Goal: Task Accomplishment & Management: Manage account settings

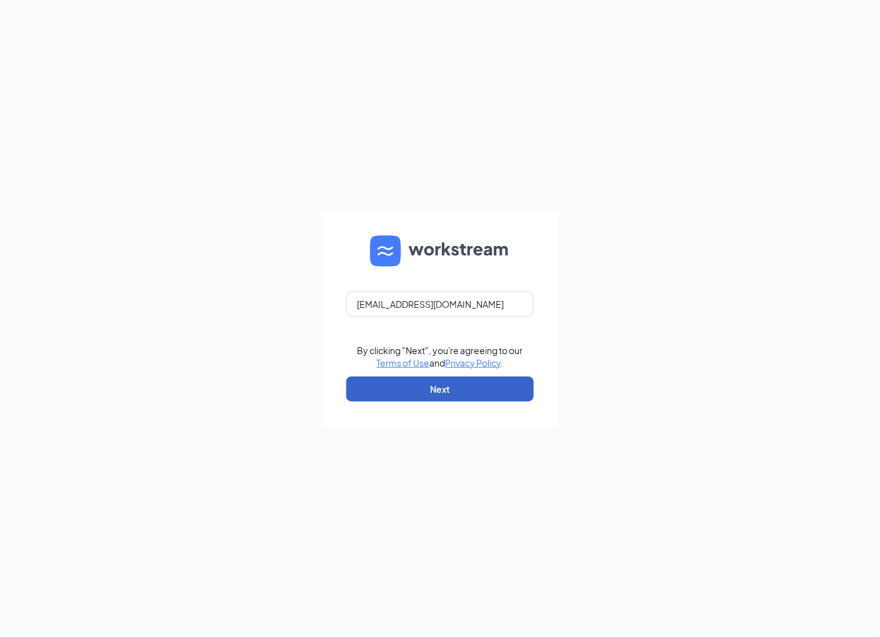
click at [527, 396] on button "Next" at bounding box center [439, 389] width 187 height 25
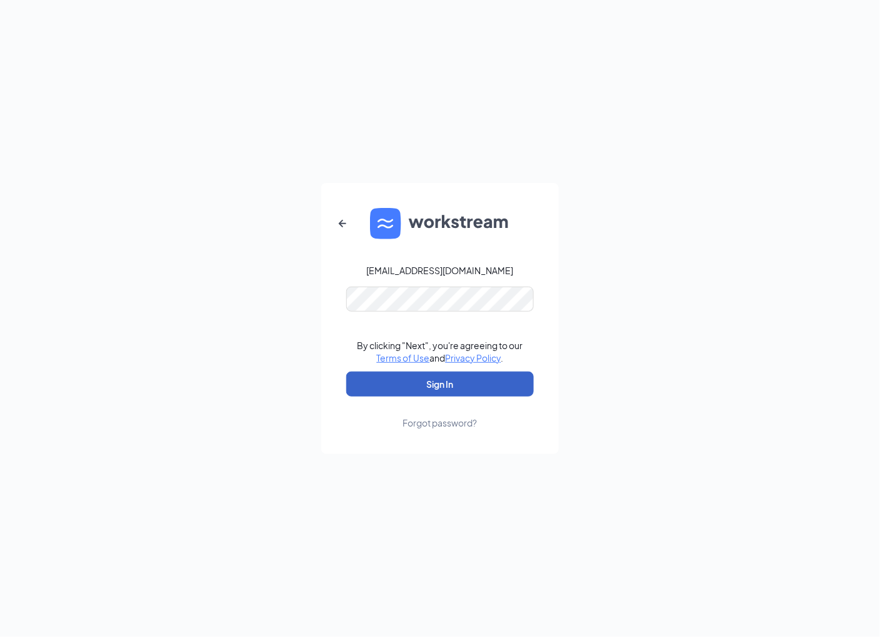
drag, startPoint x: 423, startPoint y: 389, endPoint x: 454, endPoint y: 389, distance: 31.2
click at [423, 389] on button "Sign In" at bounding box center [439, 384] width 187 height 25
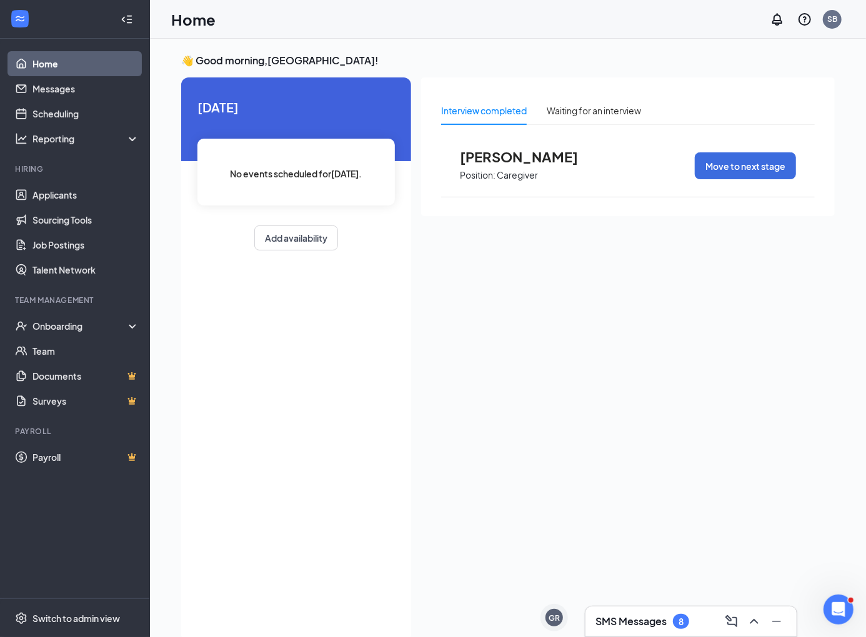
click at [663, 623] on h3 "SMS Messages" at bounding box center [630, 622] width 71 height 14
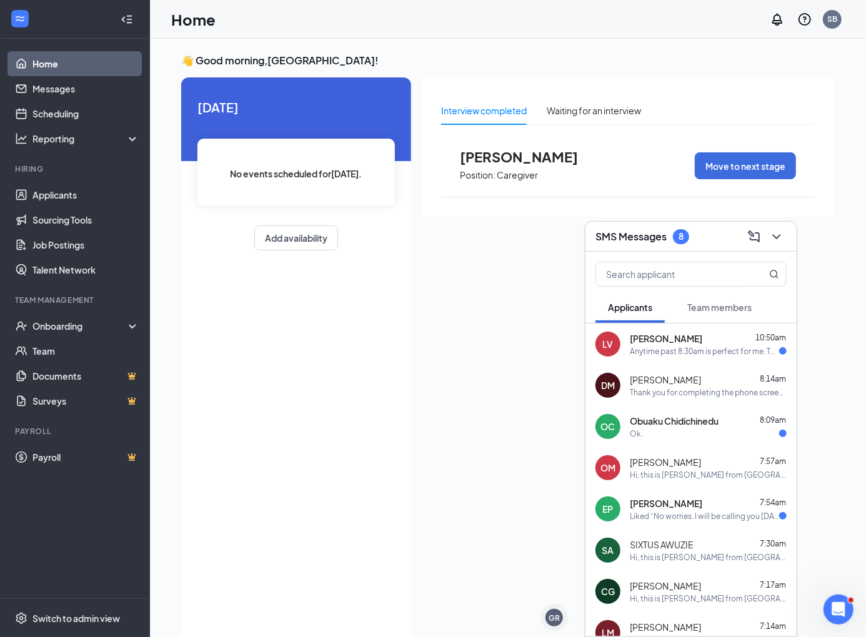
click at [686, 395] on div "Thank you for completing the phone screen [PERSON_NAME], I have sent the detail…" at bounding box center [708, 392] width 157 height 11
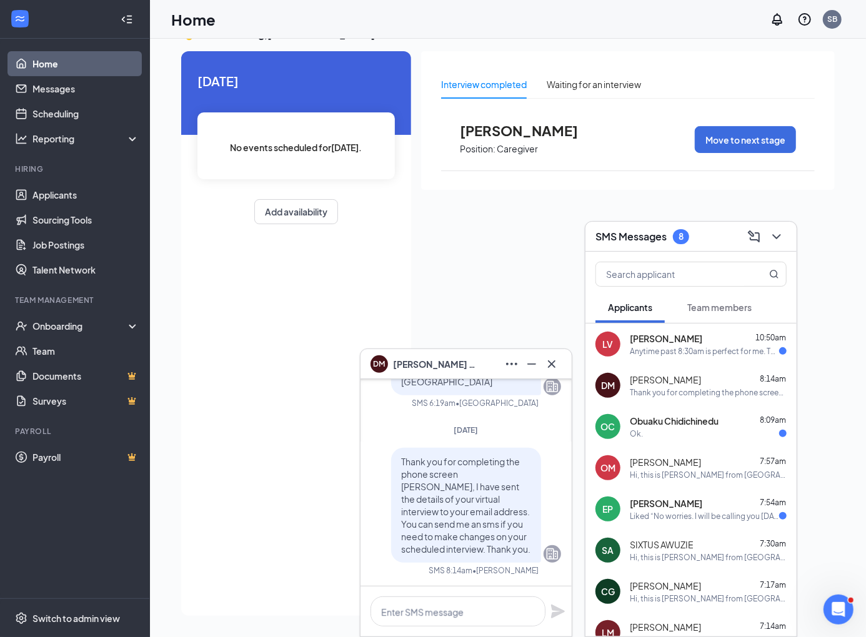
click at [419, 362] on span "[PERSON_NAME]" at bounding box center [436, 364] width 87 height 14
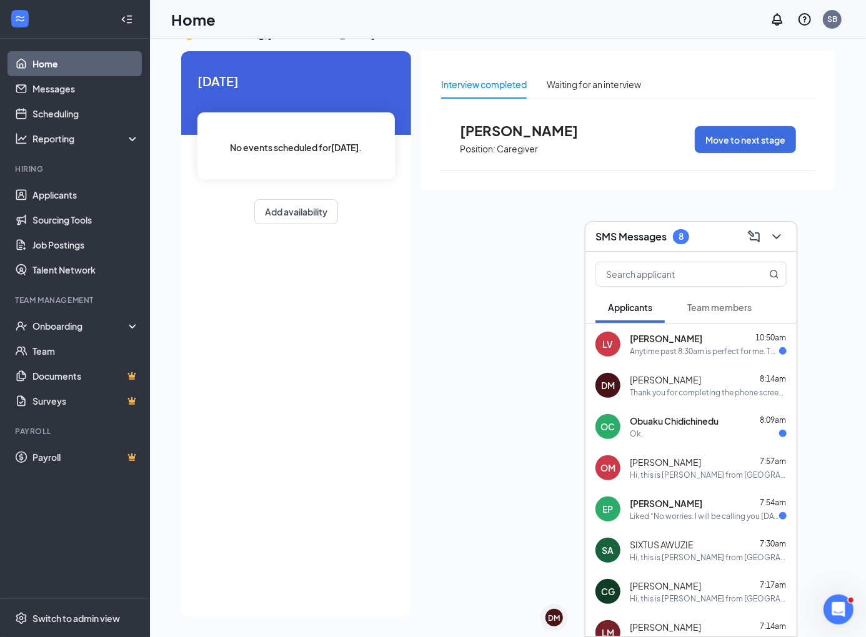
click at [551, 618] on div "DM" at bounding box center [555, 618] width 12 height 11
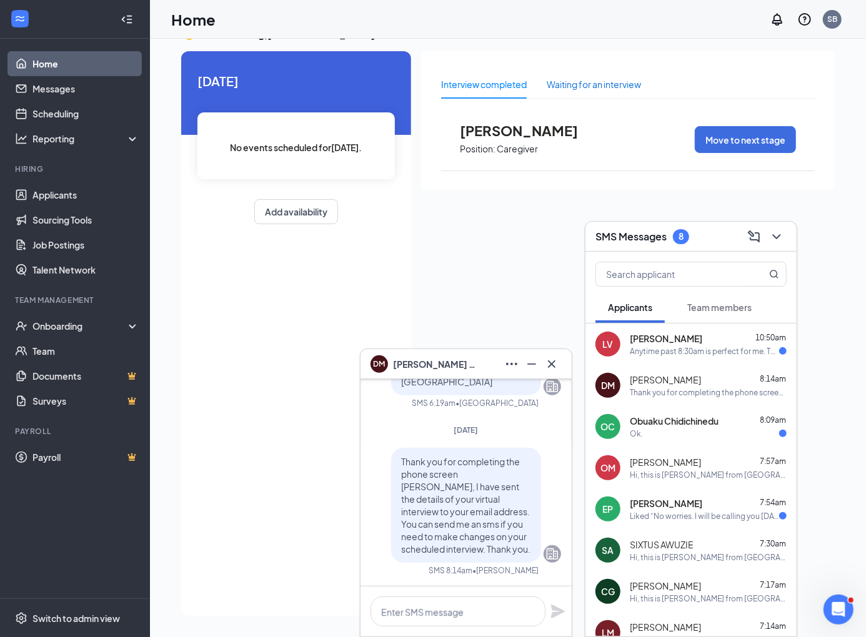
click at [578, 81] on div "Waiting for an interview" at bounding box center [594, 84] width 94 height 14
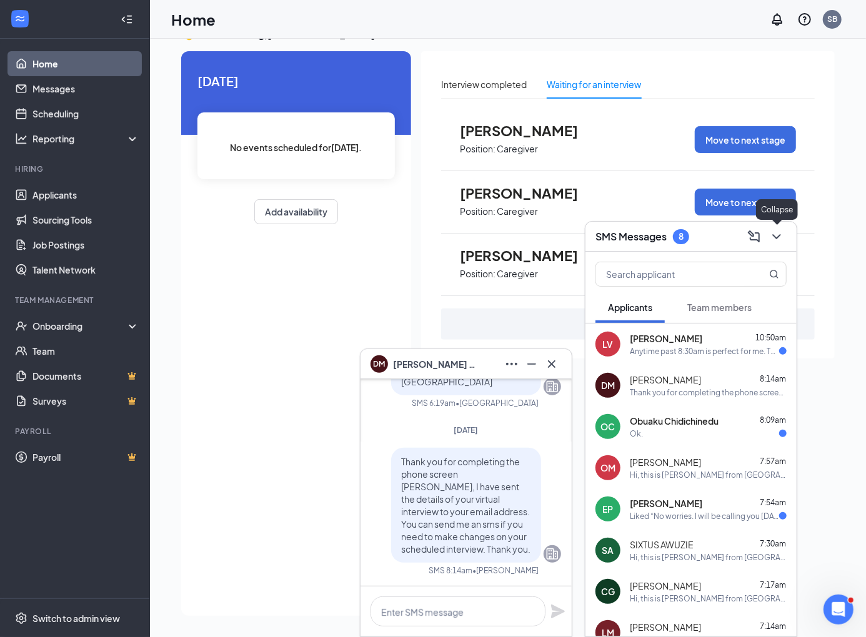
click at [786, 239] on button at bounding box center [777, 237] width 20 height 20
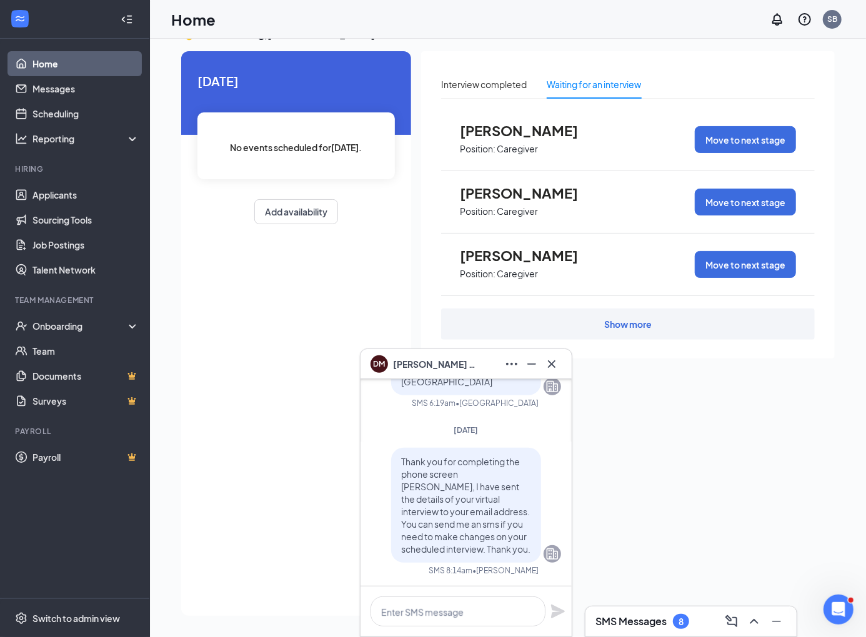
click at [602, 331] on div "Show more" at bounding box center [628, 324] width 374 height 31
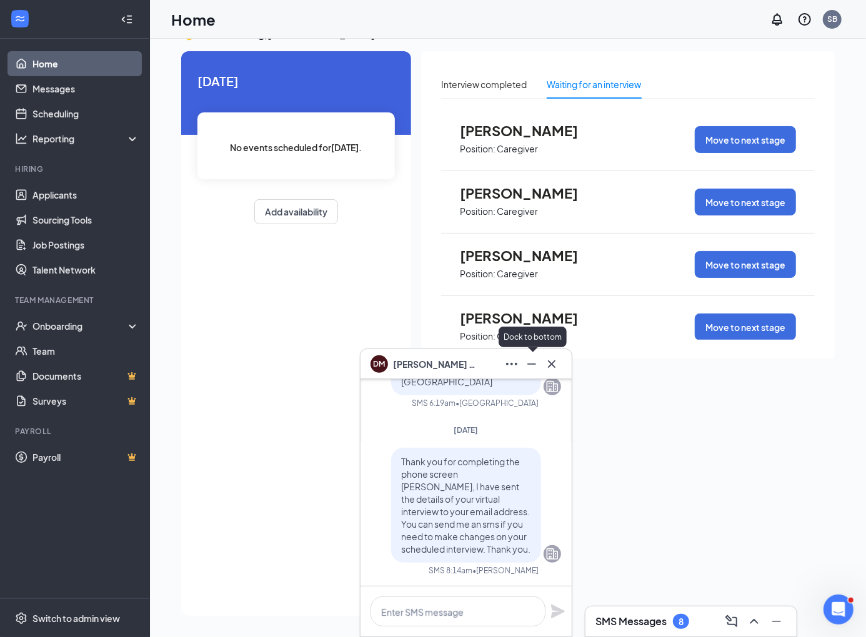
click at [535, 365] on icon "Minimize" at bounding box center [531, 364] width 15 height 15
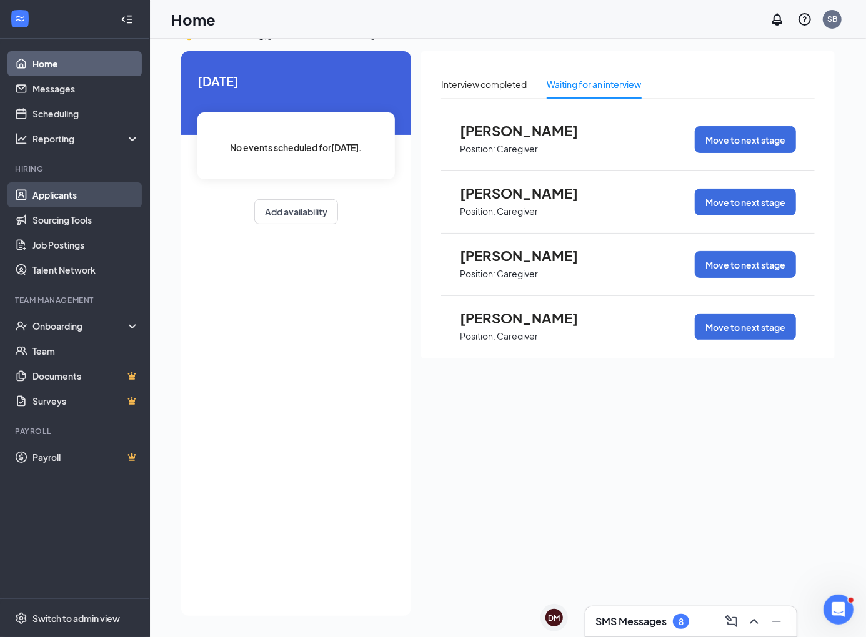
click at [51, 203] on link "Applicants" at bounding box center [85, 194] width 107 height 25
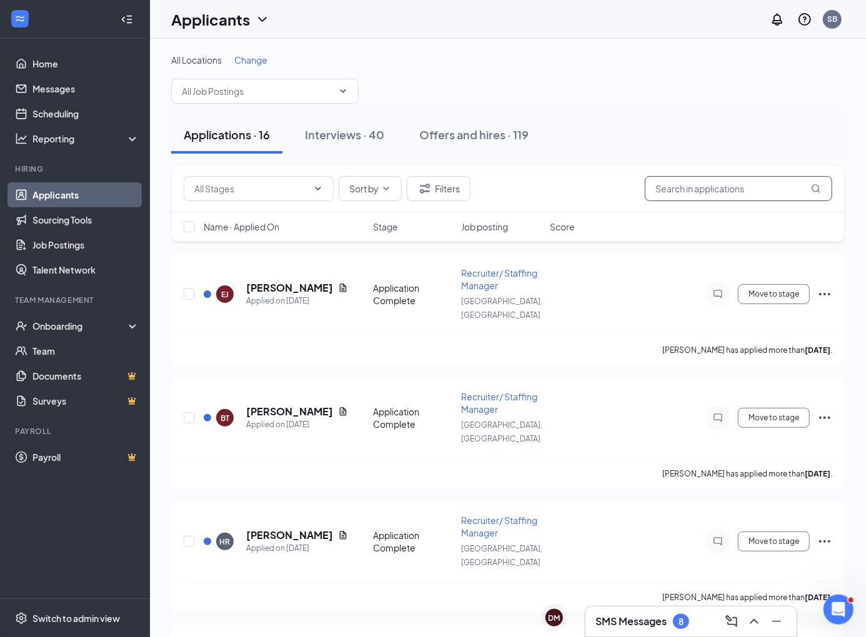
click at [742, 188] on input "text" at bounding box center [738, 188] width 187 height 25
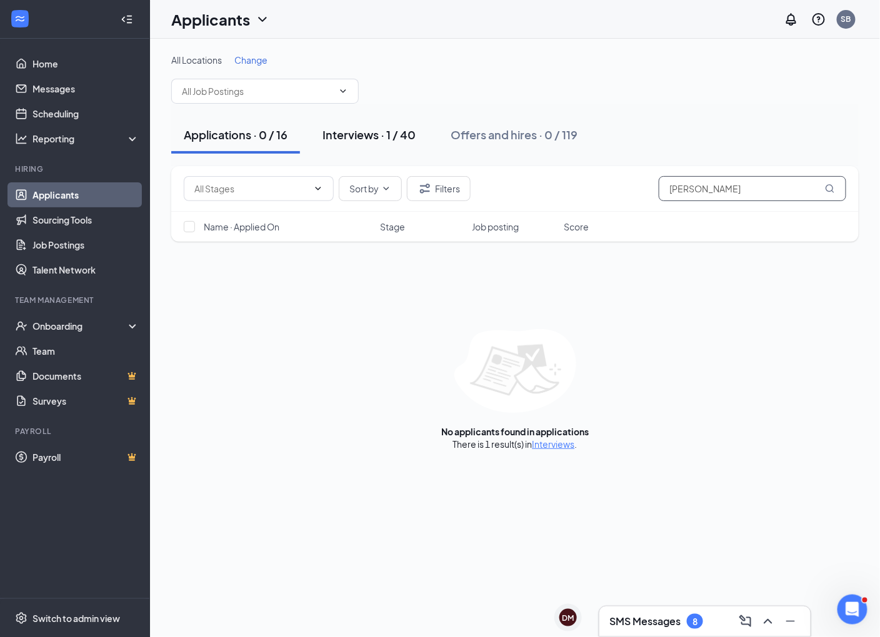
type input "[PERSON_NAME]"
click at [363, 151] on button "Interviews · 1 / 40" at bounding box center [369, 134] width 118 height 37
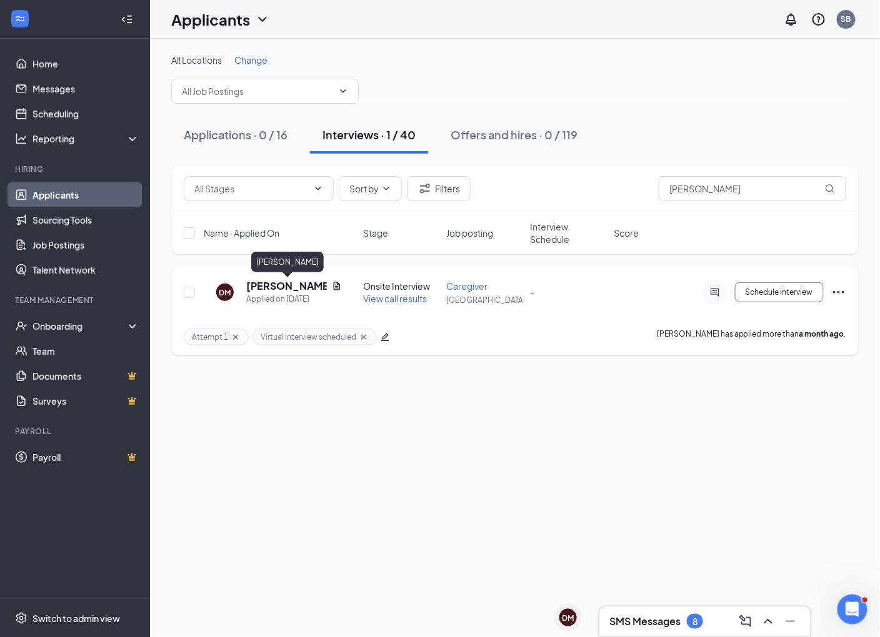
click at [297, 288] on h5 "[PERSON_NAME]" at bounding box center [286, 286] width 81 height 14
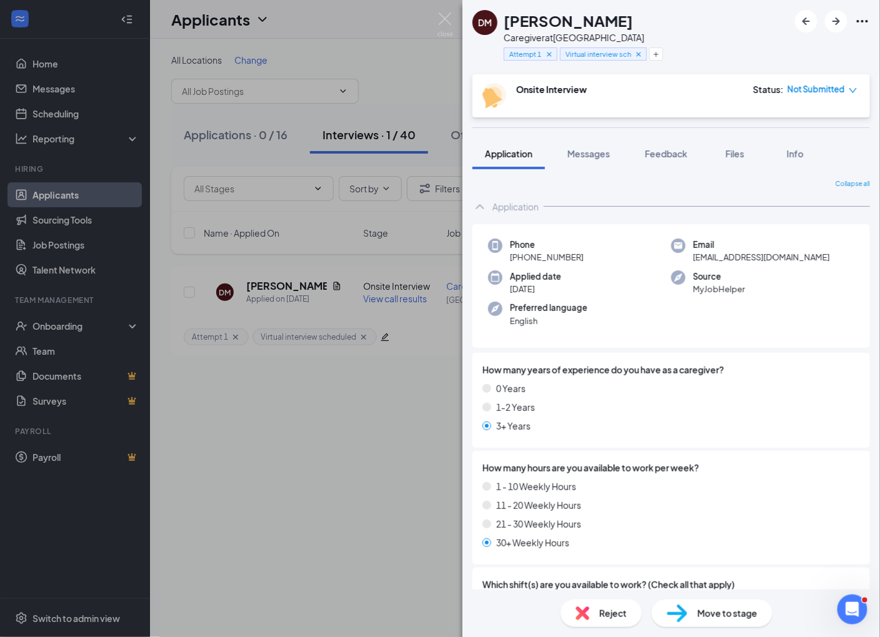
drag, startPoint x: 588, startPoint y: 260, endPoint x: 514, endPoint y: 262, distance: 73.8
click at [514, 262] on div "Phone [PHONE_NUMBER]" at bounding box center [579, 252] width 183 height 26
drag, startPoint x: 521, startPoint y: 254, endPoint x: 582, endPoint y: 224, distance: 68.2
click at [582, 224] on div "Phone [PHONE_NUMBER] Email [EMAIL_ADDRESS][DOMAIN_NAME] Applied date [DATE] Sou…" at bounding box center [670, 286] width 397 height 124
click at [523, 257] on span "[PHONE_NUMBER]" at bounding box center [547, 257] width 74 height 12
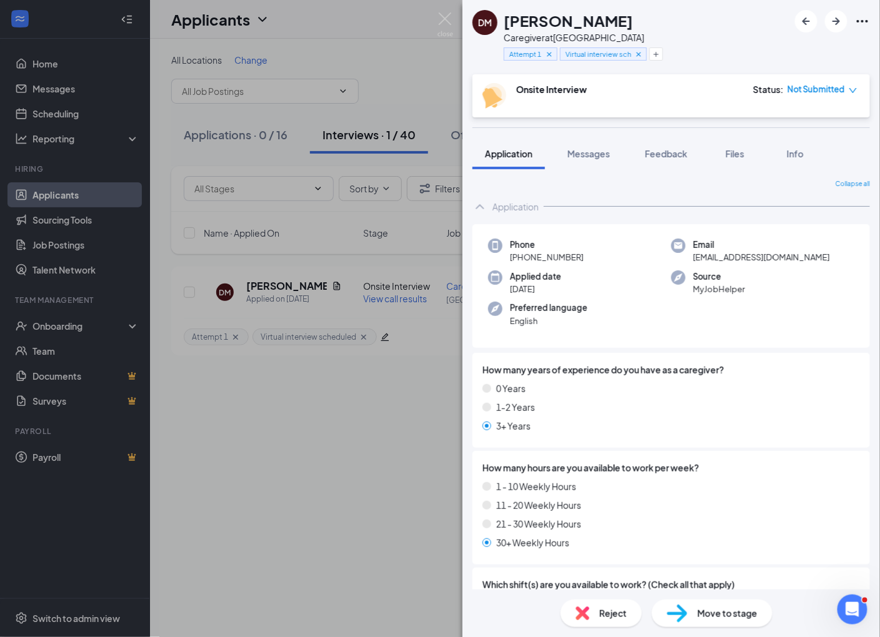
drag, startPoint x: 519, startPoint y: 259, endPoint x: 582, endPoint y: 256, distance: 63.2
click at [582, 256] on div "Phone [PHONE_NUMBER]" at bounding box center [579, 252] width 183 height 26
copy span "[PHONE_NUMBER]"
click at [371, 414] on div "[PERSON_NAME] Caregiver at [GEOGRAPHIC_DATA] Attempt 1 Virtual interview schedu…" at bounding box center [440, 318] width 880 height 637
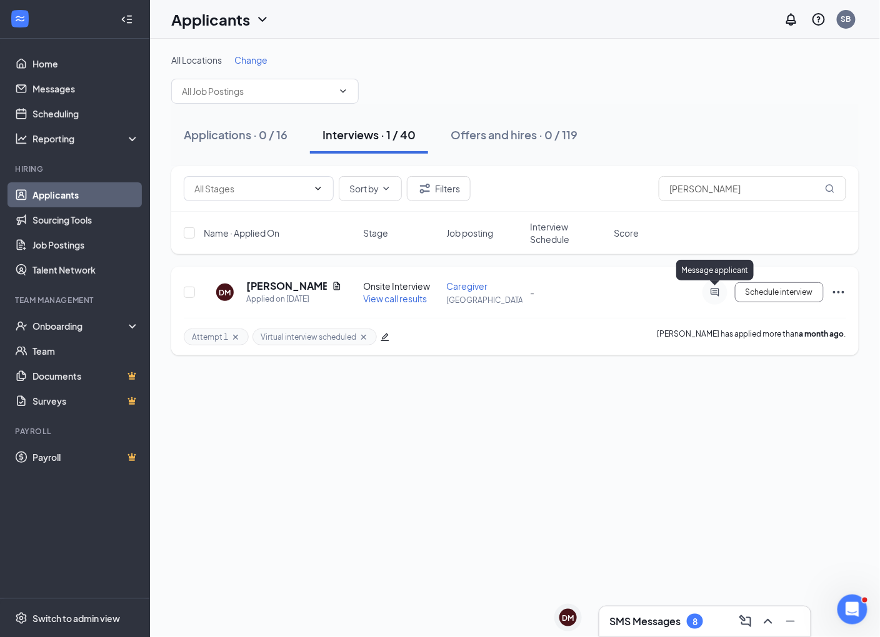
click at [716, 295] on icon "ActiveChat" at bounding box center [714, 292] width 15 height 10
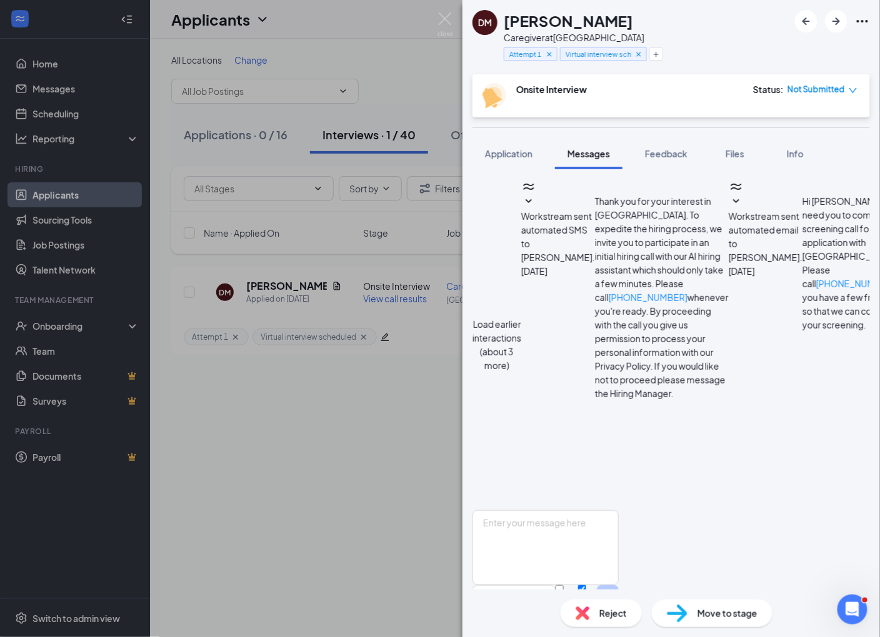
scroll to position [670, 0]
click at [502, 304] on div "Load earlier interactions (about 3 more) Workstream sent automated SMS to [PERS…" at bounding box center [670, 344] width 397 height 331
click at [397, 466] on div "[PERSON_NAME] Caregiver at [GEOGRAPHIC_DATA] Attempt 1 Virtual interview schedu…" at bounding box center [440, 318] width 880 height 637
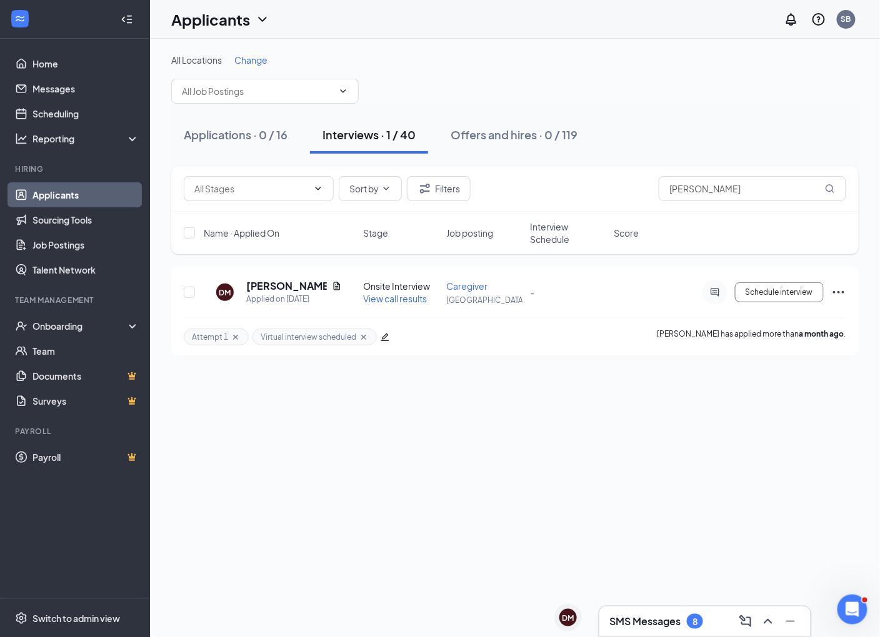
click at [672, 622] on h3 "SMS Messages" at bounding box center [644, 622] width 71 height 14
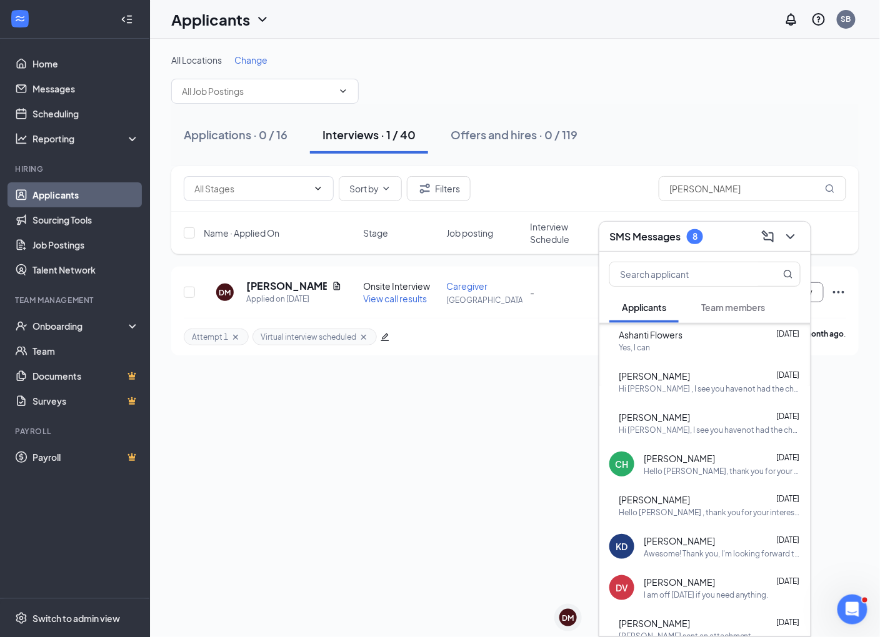
scroll to position [1151, 0]
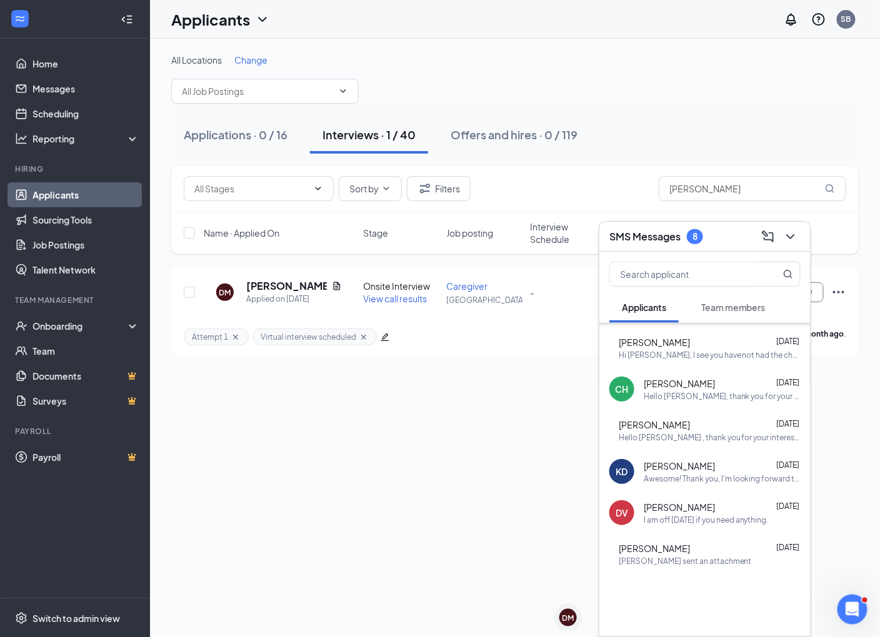
click at [716, 519] on div "I am off [DATE] if you need anything." at bounding box center [706, 520] width 125 height 11
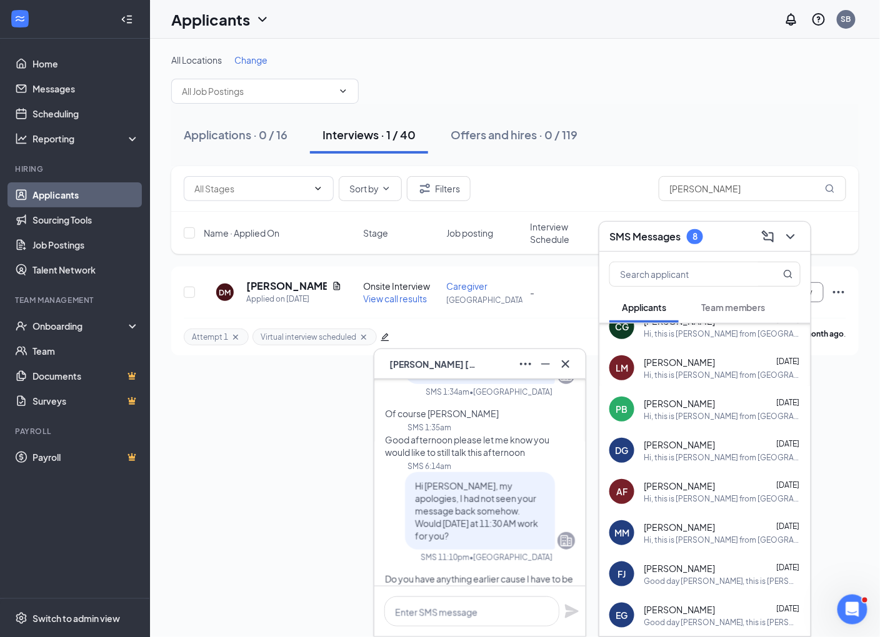
scroll to position [0, 0]
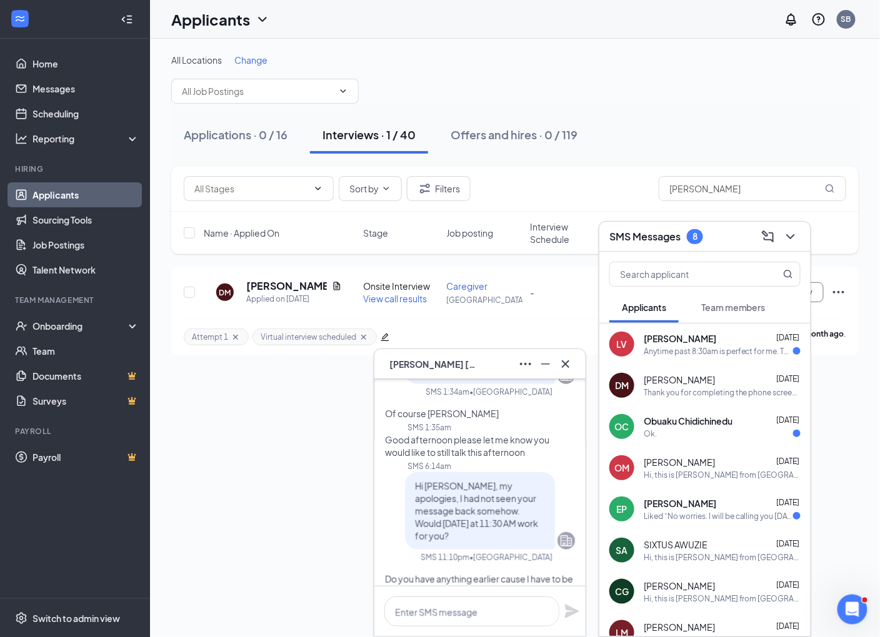
click at [697, 380] on span "[PERSON_NAME]" at bounding box center [679, 380] width 71 height 12
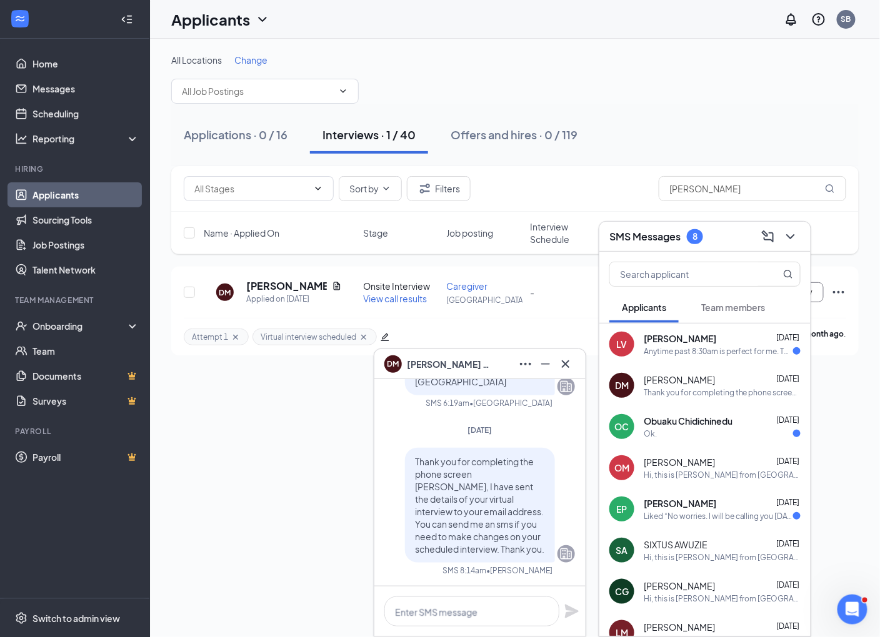
click at [288, 477] on div "All Locations Change Applications · 0 / 16 Interviews · 1 / 40 Offers and hires…" at bounding box center [515, 338] width 730 height 599
click at [274, 87] on input "text" at bounding box center [257, 91] width 151 height 14
type input "uzo"
click at [786, 186] on input "[PERSON_NAME]" at bounding box center [752, 188] width 187 height 25
drag, startPoint x: 785, startPoint y: 186, endPoint x: 478, endPoint y: 154, distance: 308.5
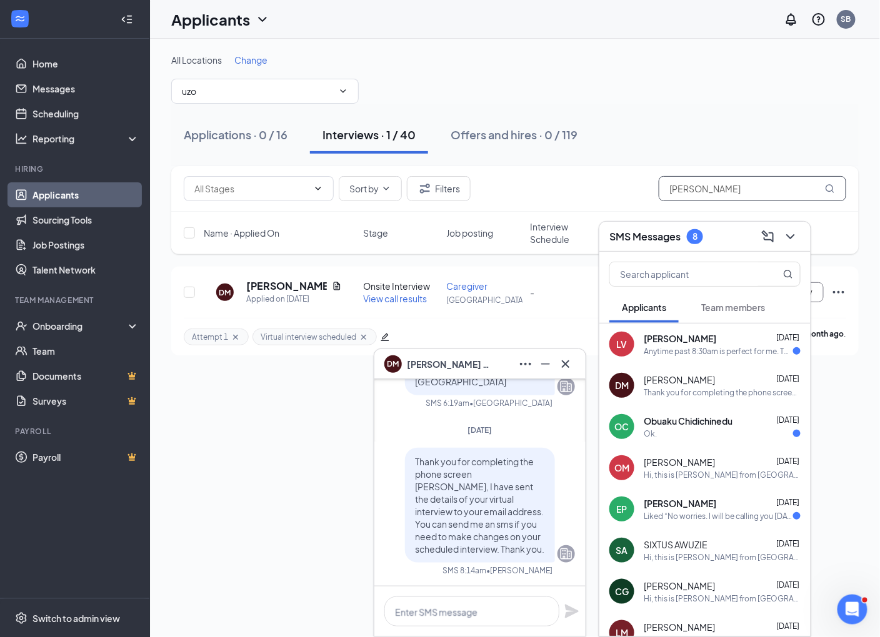
click at [478, 154] on div "All Locations Change uzo No options Applications · 0 / 16 Interviews · 1 / 40 O…" at bounding box center [514, 205] width 687 height 302
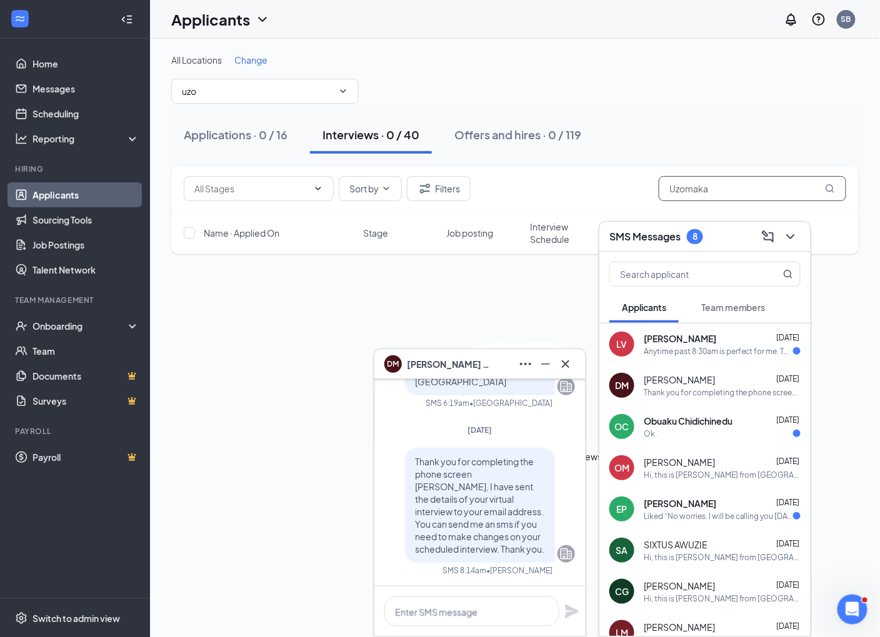
click at [678, 186] on input "Uzomaka" at bounding box center [752, 188] width 187 height 25
click at [684, 185] on input "Uzomaka" at bounding box center [752, 188] width 187 height 25
type input "Uzoamaka"
click at [572, 364] on icon "Cross" at bounding box center [565, 364] width 15 height 15
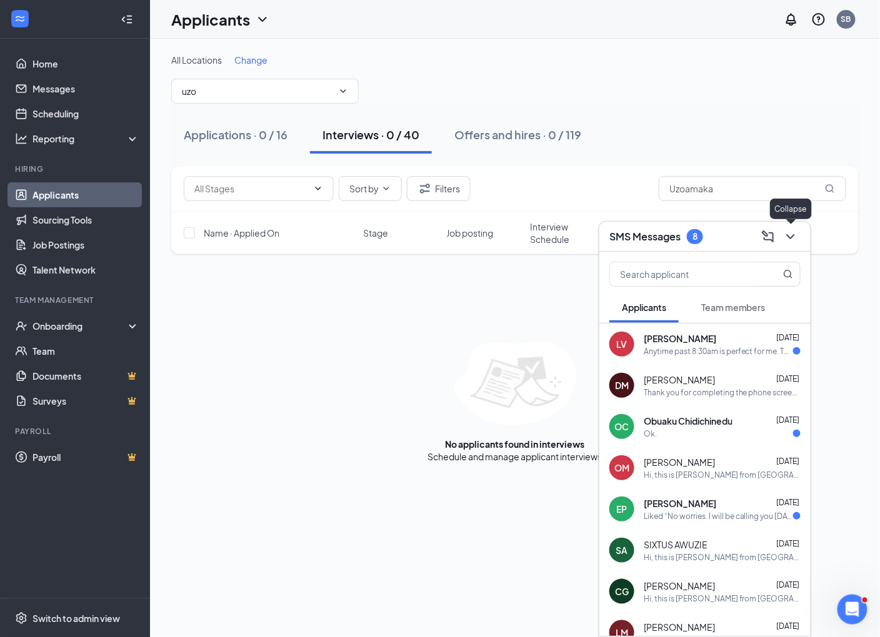
click at [794, 240] on icon "ChevronDown" at bounding box center [790, 236] width 15 height 15
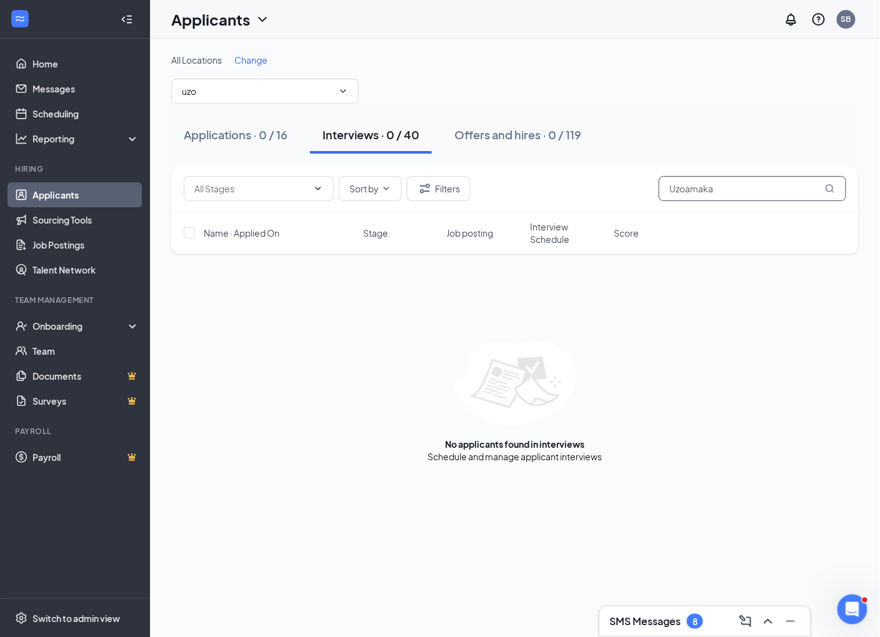
click at [729, 191] on input "Uzoamaka" at bounding box center [752, 188] width 187 height 25
drag, startPoint x: 752, startPoint y: 190, endPoint x: 706, endPoint y: 189, distance: 46.2
click at [706, 189] on input "Uzoamaka" at bounding box center [752, 188] width 187 height 25
drag, startPoint x: 224, startPoint y: 92, endPoint x: 77, endPoint y: 82, distance: 147.2
click at [77, 82] on div "Home Messages Scheduling Reporting Hiring Applicants Sourcing Tools Job Posting…" at bounding box center [440, 318] width 880 height 637
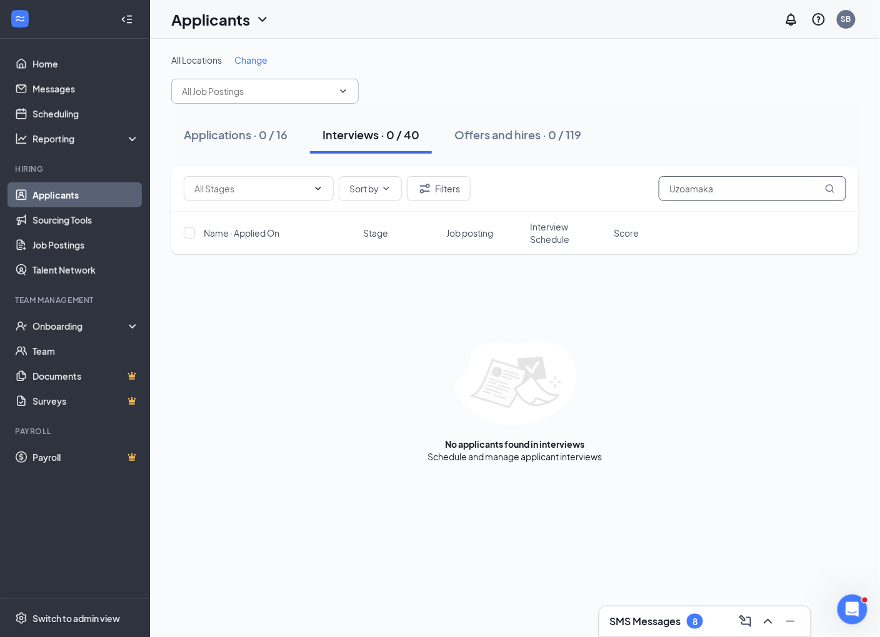
click at [730, 188] on input "Uzoamaka" at bounding box center [752, 188] width 187 height 25
drag, startPoint x: 750, startPoint y: 184, endPoint x: 712, endPoint y: 185, distance: 38.1
click at [712, 185] on input "[PERSON_NAME]" at bounding box center [752, 188] width 187 height 25
type input "U"
type input "m"
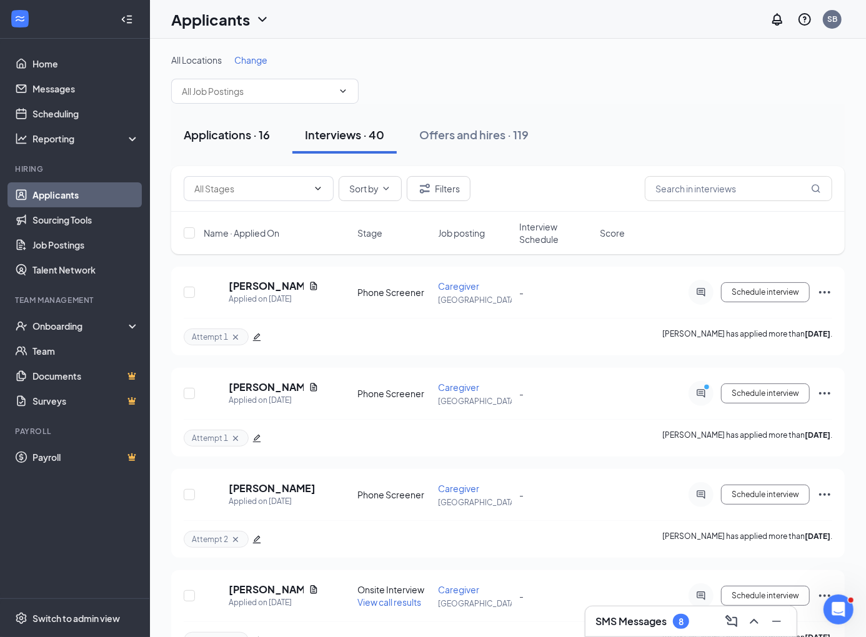
click at [251, 131] on div "Applications · 16" at bounding box center [227, 135] width 86 height 16
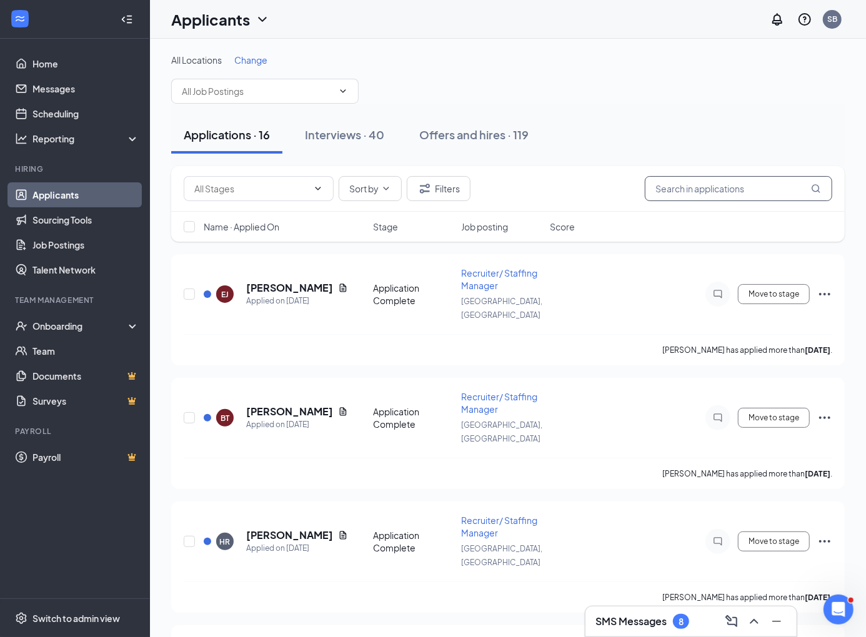
click at [700, 184] on input "text" at bounding box center [738, 188] width 187 height 25
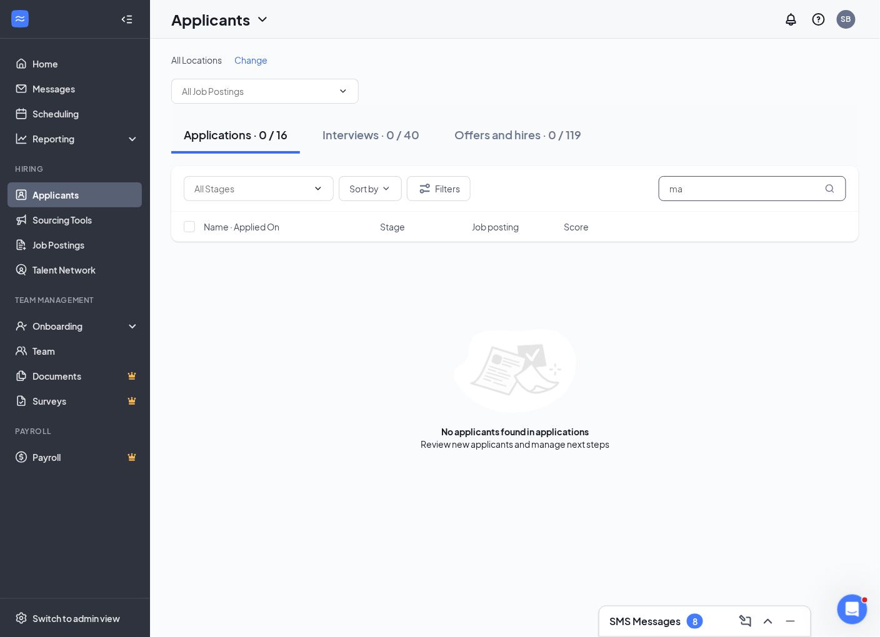
type input "m"
type input "uzoamaka"
click at [567, 316] on div "Sort by Filters uzoamaka Name · Applied On Stage Job posting Score No applicant…" at bounding box center [514, 308] width 687 height 284
click at [577, 321] on div "Sort by Filters uzoamaka Name · Applied On Stage Job posting Score No applicant…" at bounding box center [514, 308] width 687 height 284
click at [602, 351] on div "No applicants found in applications Review new applicants and manage next steps" at bounding box center [514, 389] width 687 height 121
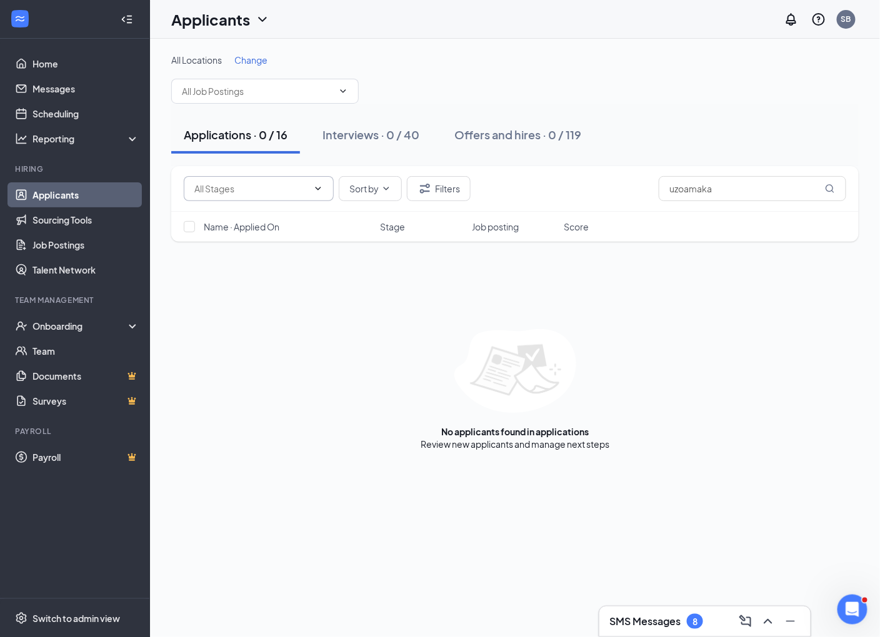
click at [239, 198] on span at bounding box center [259, 188] width 150 height 25
click at [406, 376] on div "No applicants found in applications Review new applicants and manage next steps" at bounding box center [514, 389] width 687 height 121
click at [710, 130] on div "Applications · 0 / 16 Interviews · 0 / 40 Offers and hires · 0 / 119" at bounding box center [514, 134] width 687 height 37
click at [526, 141] on div "Offers and hires · 0 / 119" at bounding box center [517, 135] width 127 height 16
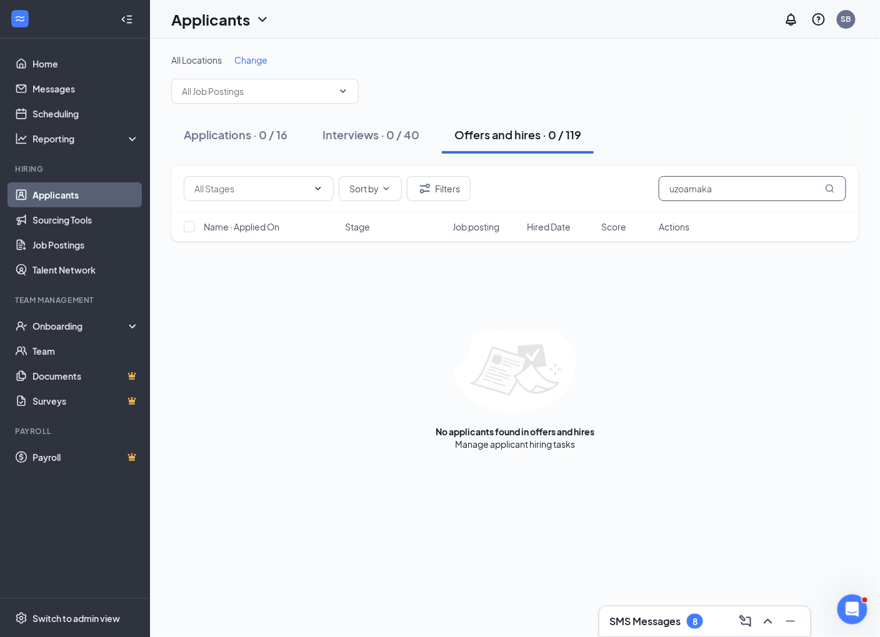
click at [730, 194] on input "uzoamaka" at bounding box center [752, 188] width 187 height 25
drag, startPoint x: 752, startPoint y: 191, endPoint x: 623, endPoint y: 194, distance: 129.4
click at [640, 193] on div "Sort by Filters uzoamaka" at bounding box center [515, 188] width 662 height 25
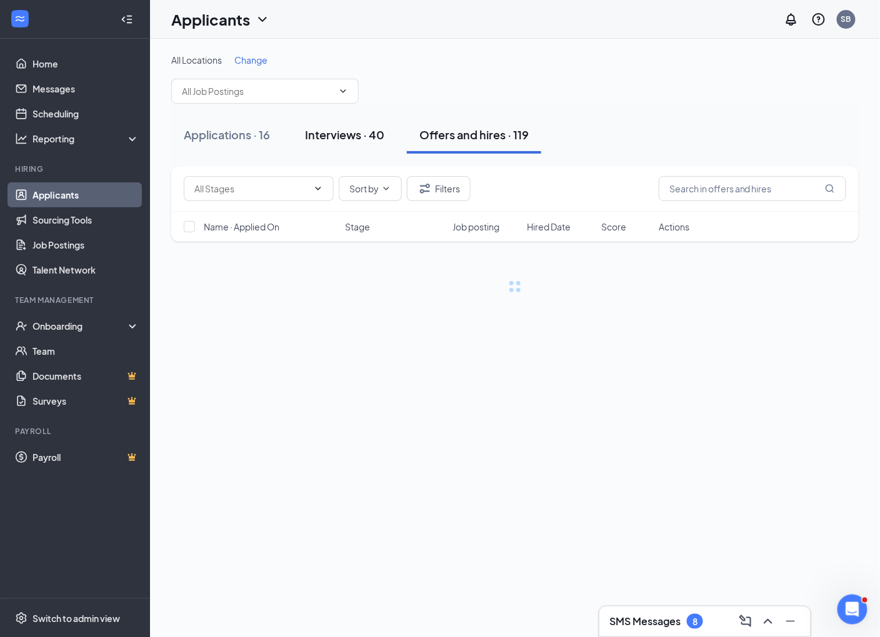
click at [351, 132] on div "Interviews · 40" at bounding box center [344, 135] width 79 height 16
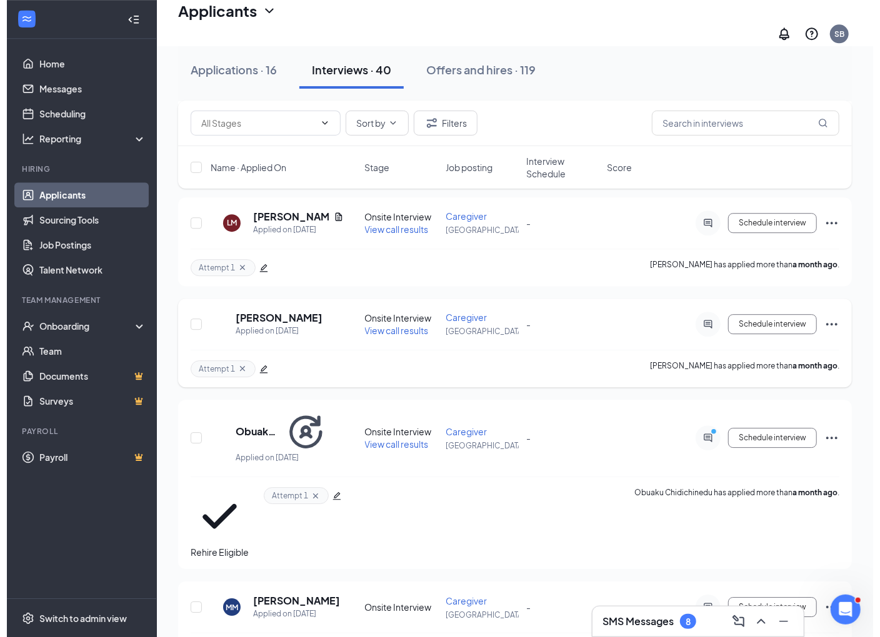
scroll to position [1875, 0]
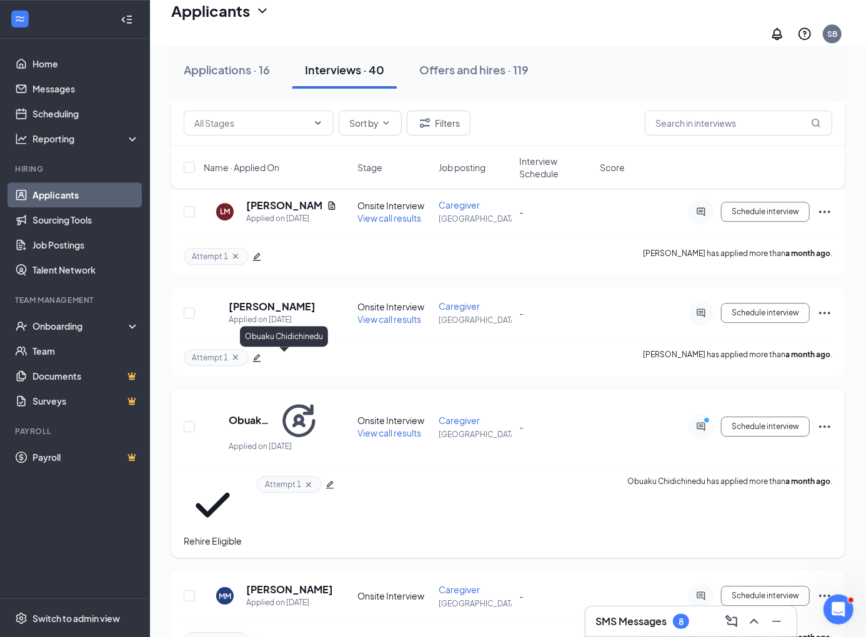
click at [274, 414] on h5 "Obuaku Chidichinedu" at bounding box center [252, 421] width 46 height 14
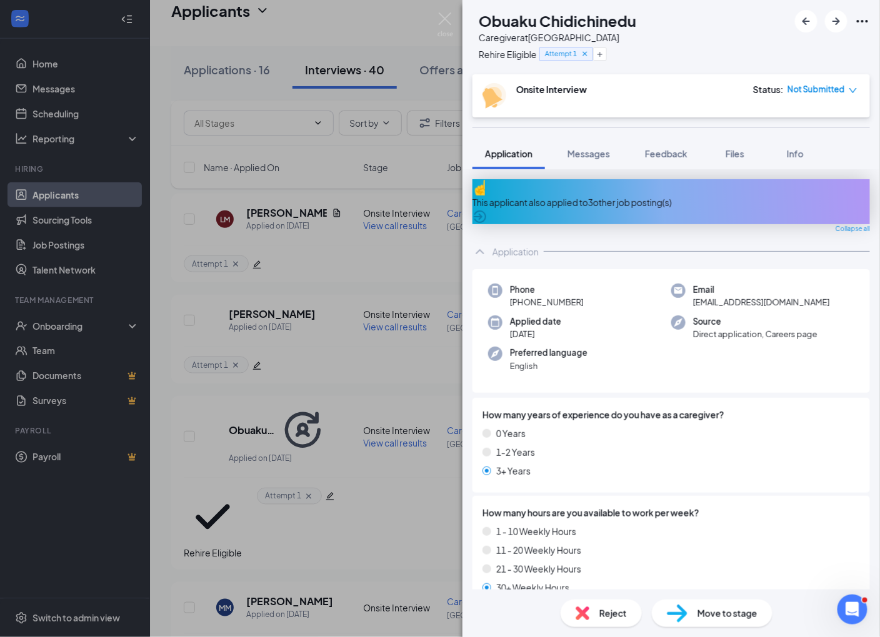
click at [684, 49] on div "OC Obuaku Chidichinedu Caregiver at [GEOGRAPHIC_DATA] Rehire Eligible Attempt 1" at bounding box center [670, 37] width 417 height 74
click at [446, 16] on img at bounding box center [445, 24] width 16 height 24
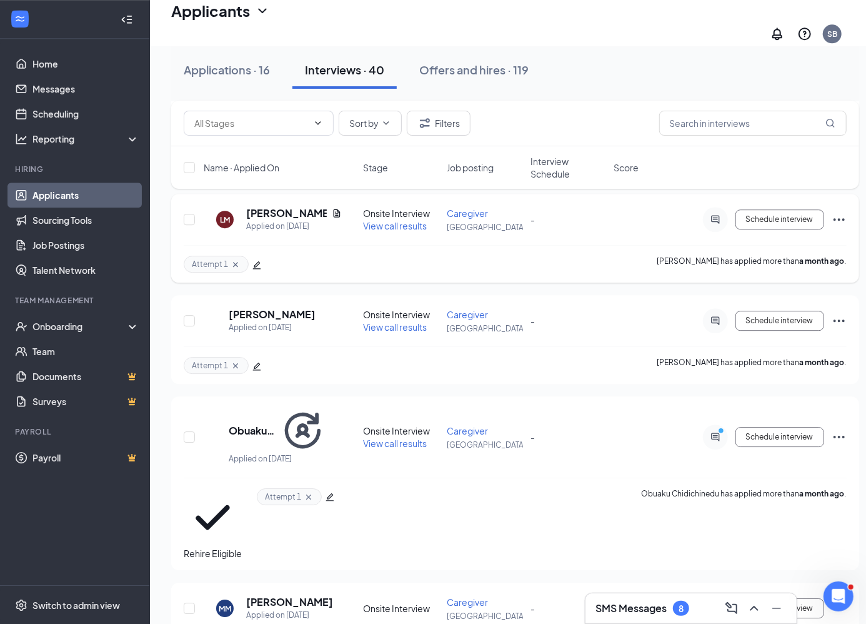
click at [424, 245] on div "Attempt 1 [PERSON_NAME] has applied more than a month ago ." at bounding box center [515, 263] width 663 height 37
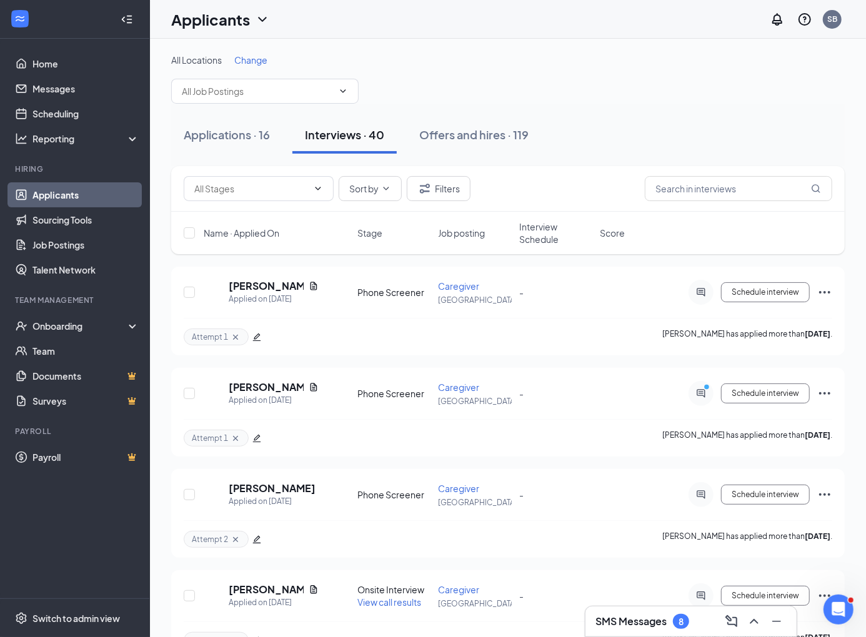
click at [450, 58] on div "All Locations Change" at bounding box center [508, 60] width 674 height 12
click at [459, 64] on div "All Locations Change" at bounding box center [508, 60] width 674 height 12
click at [454, 22] on div "Applicants SB" at bounding box center [508, 19] width 716 height 39
click at [454, 19] on div "Applicants SB" at bounding box center [508, 19] width 716 height 39
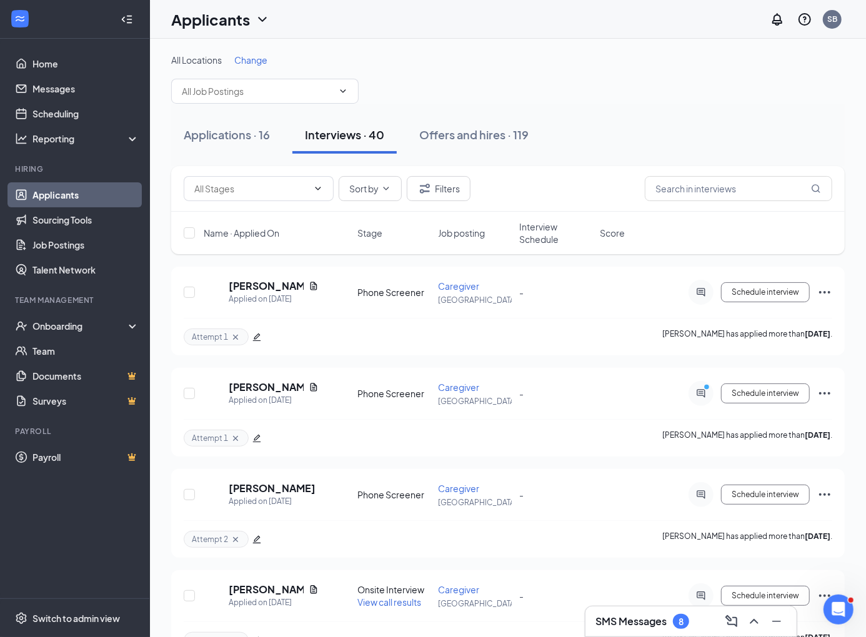
click at [454, 19] on div "Applicants SB" at bounding box center [508, 19] width 716 height 39
click at [209, 132] on div "Applications · 16" at bounding box center [227, 135] width 86 height 16
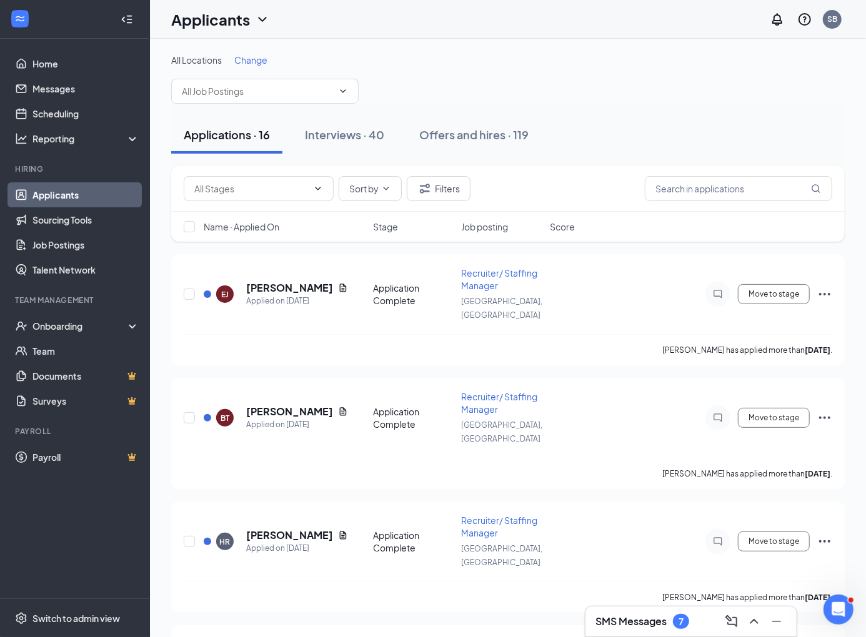
click at [598, 245] on div "Sort by Filters Name · Applied On Stage Job posting Score" at bounding box center [508, 210] width 674 height 88
click at [597, 184] on div "Sort by Filters" at bounding box center [508, 188] width 649 height 25
click at [482, 177] on div "Sort by Filters" at bounding box center [508, 188] width 649 height 25
click at [496, 192] on div "Sort by Filters" at bounding box center [508, 188] width 649 height 25
click at [564, 97] on div "All Locations Change Care Manager/Geriatric Care Manager ([GEOGRAPHIC_DATA]) Ho…" at bounding box center [508, 79] width 674 height 50
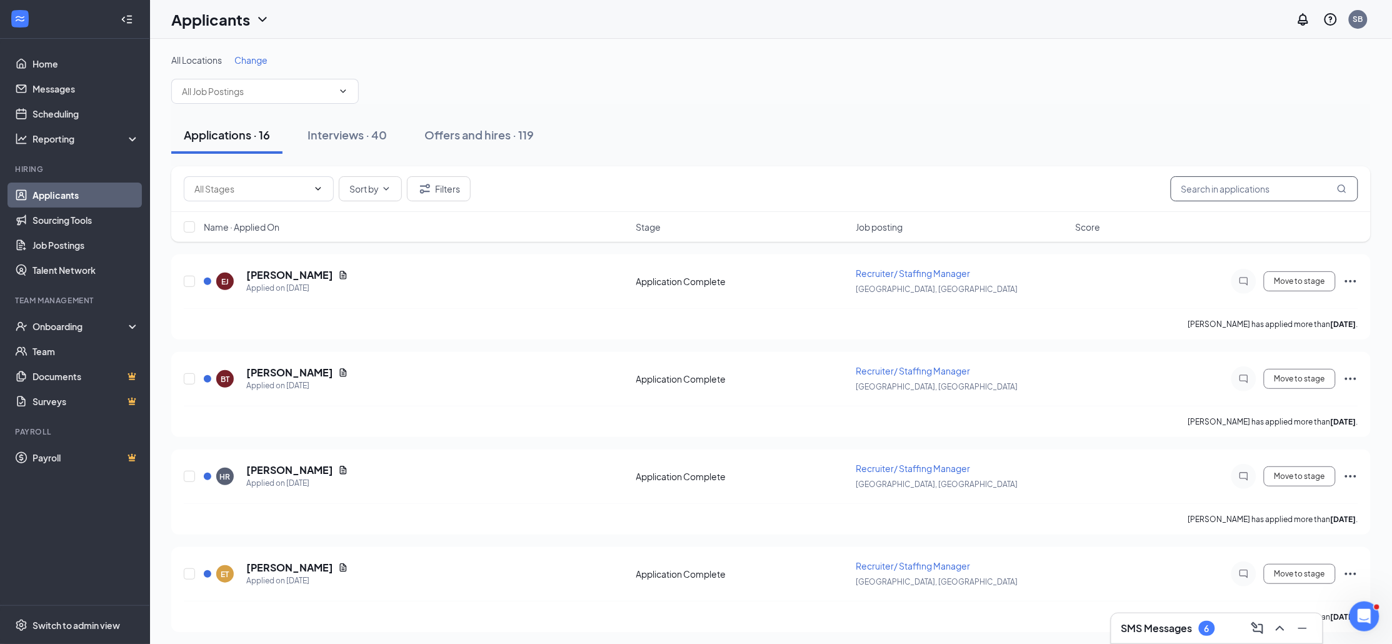
click at [879, 185] on input "text" at bounding box center [1263, 188] width 187 height 25
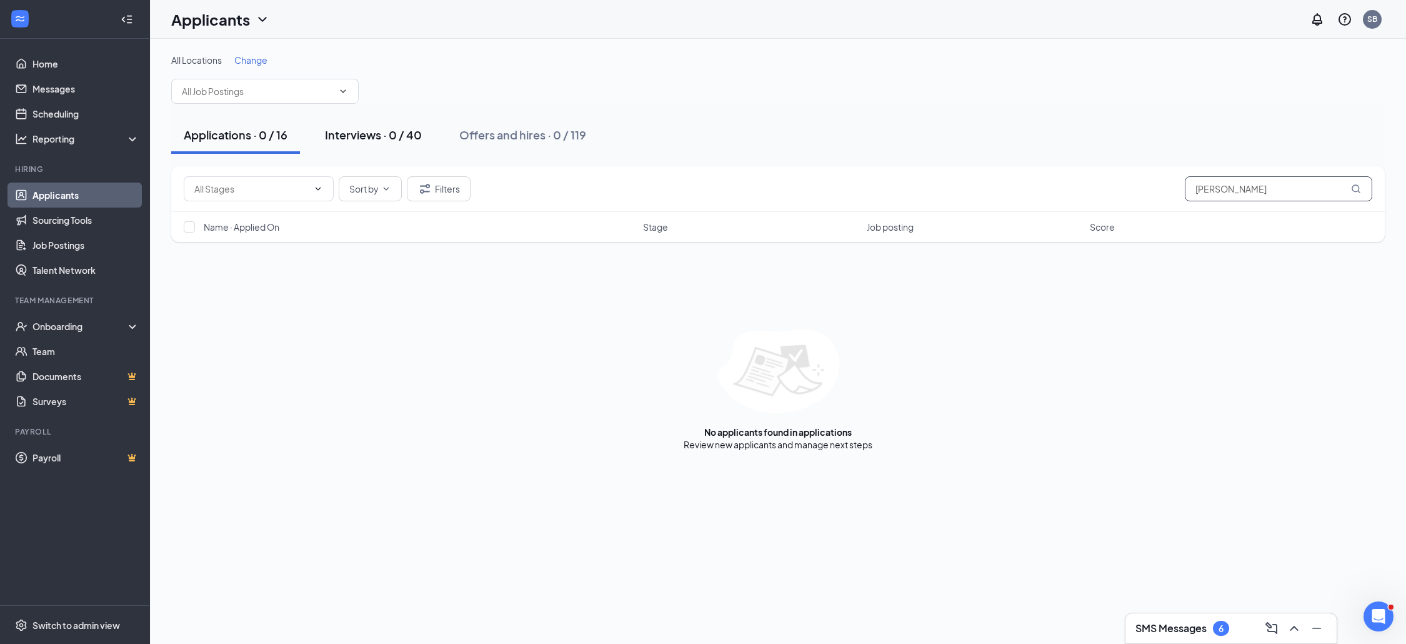
type input "[PERSON_NAME]"
click at [346, 137] on div "Interviews · 0 / 40" at bounding box center [373, 135] width 97 height 16
click at [879, 186] on input "[PERSON_NAME]" at bounding box center [1278, 188] width 187 height 25
type input "Emmanuel la"
click at [879, 186] on input "Emmanuel la" at bounding box center [1278, 188] width 187 height 25
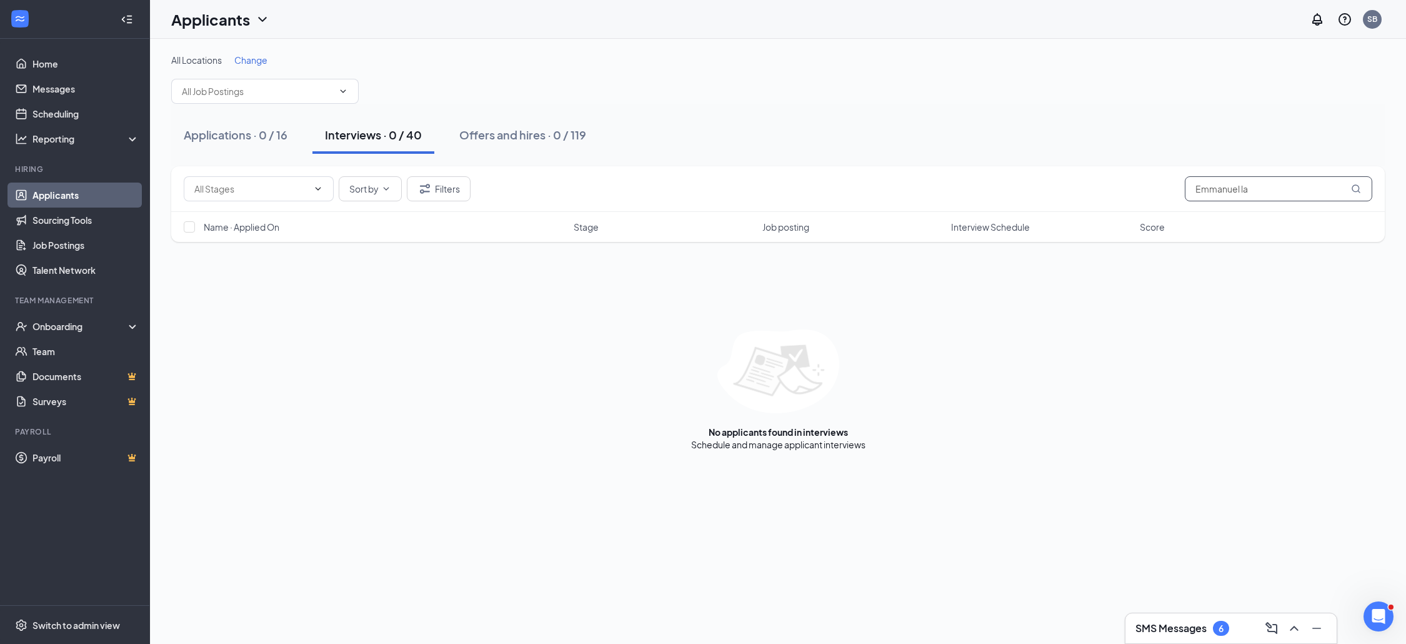
drag, startPoint x: 1284, startPoint y: 187, endPoint x: 1127, endPoint y: 190, distance: 157.5
click at [879, 190] on div "Sort by Filters Emmanuel la" at bounding box center [778, 188] width 1188 height 25
type input "[PERSON_NAME]"
drag, startPoint x: 1241, startPoint y: 192, endPoint x: 1115, endPoint y: 188, distance: 126.3
click at [879, 188] on div "Sort by Filters [PERSON_NAME]" at bounding box center [778, 188] width 1188 height 25
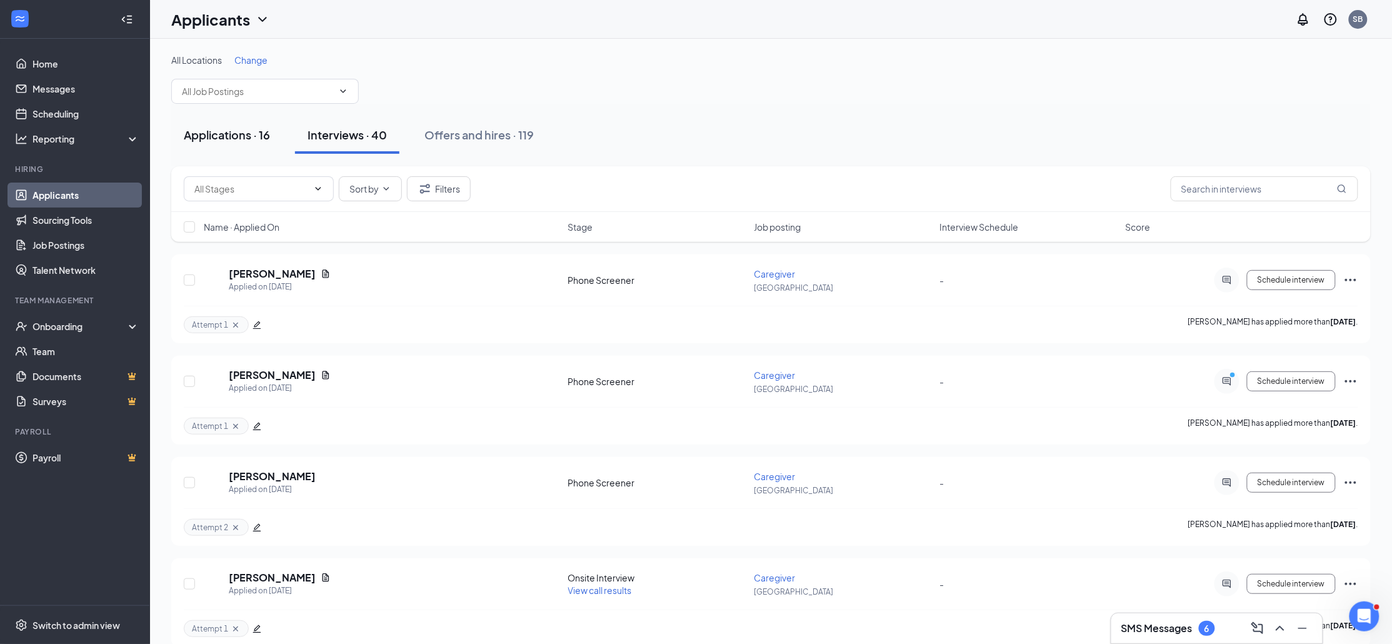
click at [241, 127] on div "Applications · 16" at bounding box center [227, 135] width 86 height 16
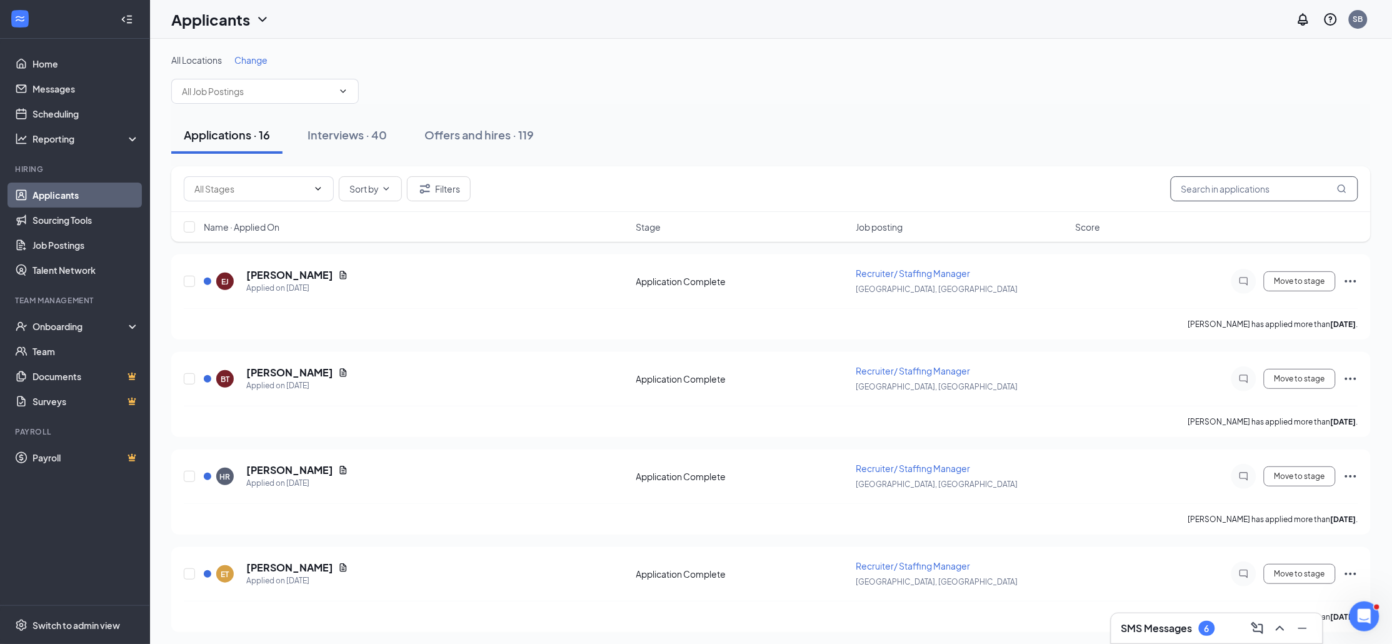
click at [879, 192] on input "text" at bounding box center [1263, 188] width 187 height 25
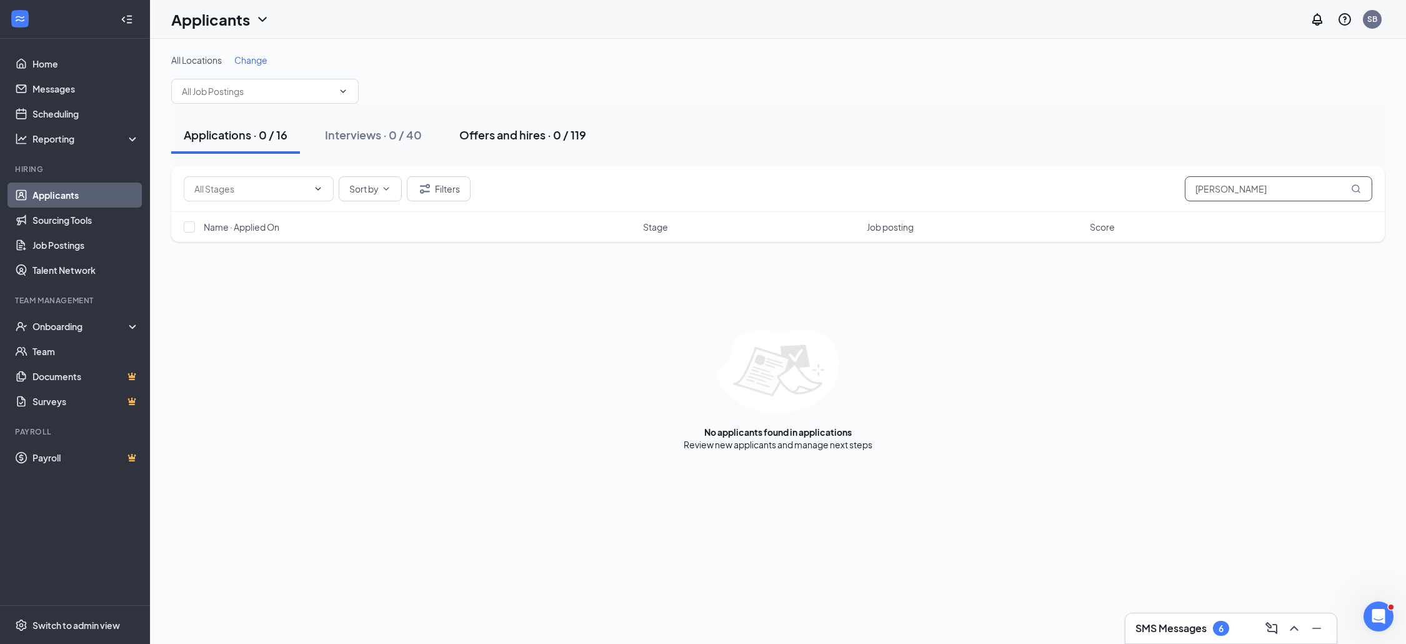
type input "[PERSON_NAME]"
click at [530, 136] on div "Offers and hires · 0 / 119" at bounding box center [522, 135] width 127 height 16
click at [879, 187] on input "[PERSON_NAME]" at bounding box center [1278, 188] width 187 height 25
drag, startPoint x: 1258, startPoint y: 187, endPoint x: 1123, endPoint y: 182, distance: 135.1
click at [879, 182] on div "Sort by Filters [PERSON_NAME]" at bounding box center [778, 188] width 1188 height 25
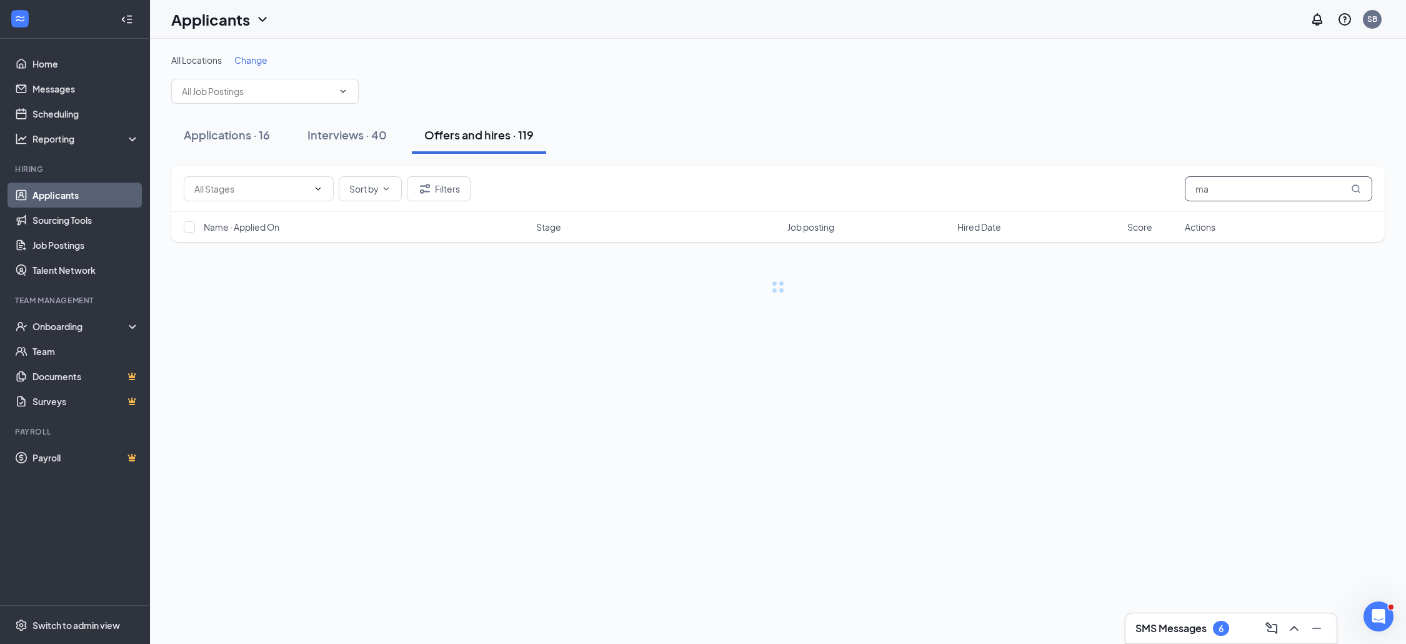
type input "m"
type input "e"
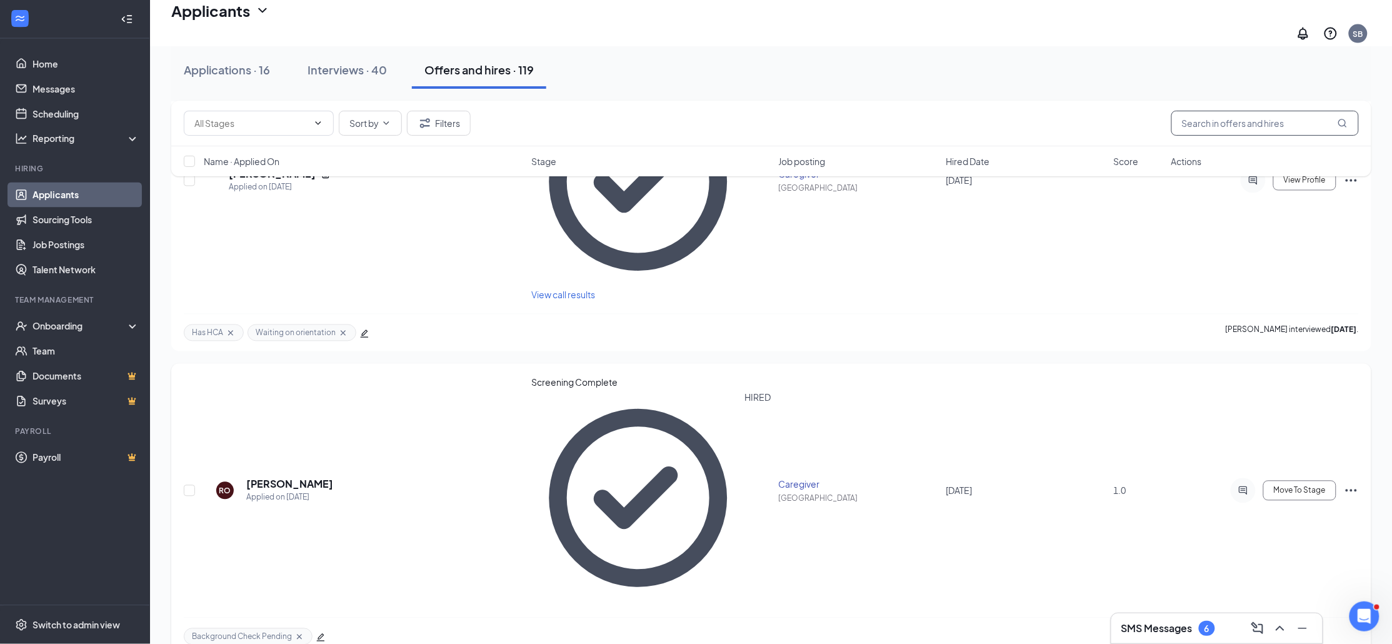
scroll to position [2999, 0]
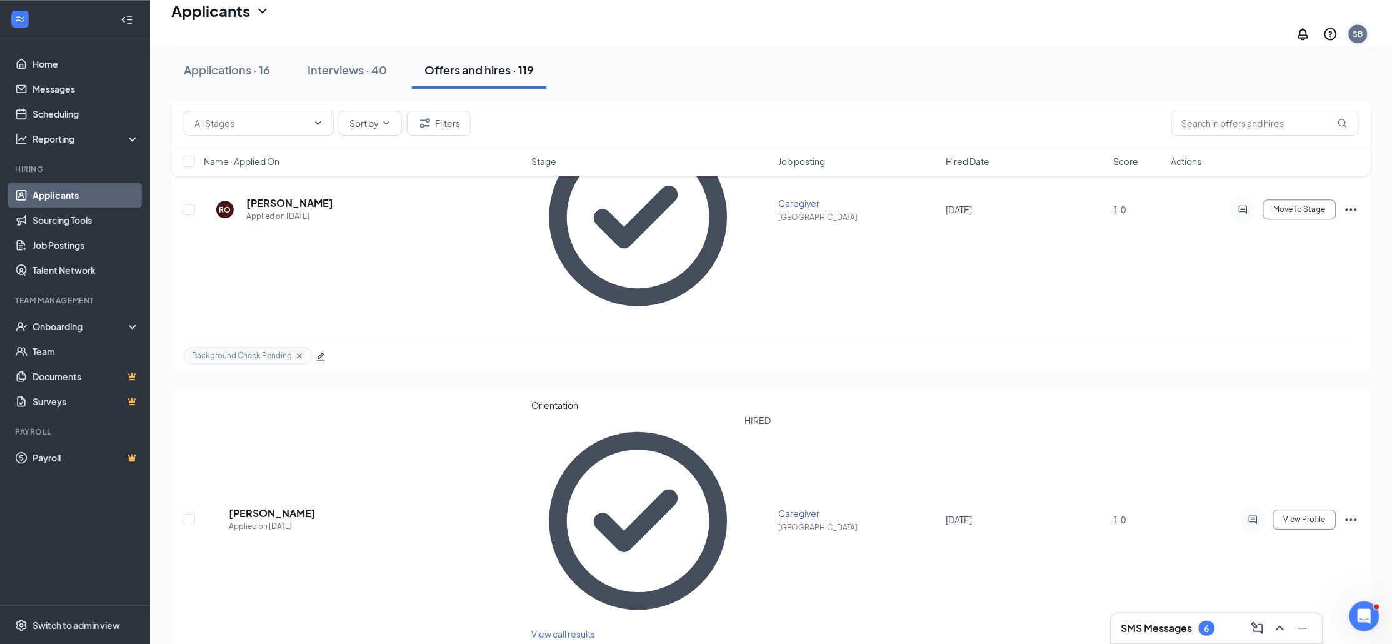
click at [879, 29] on div "SB" at bounding box center [1358, 34] width 10 height 11
drag, startPoint x: 1248, startPoint y: 186, endPoint x: 1233, endPoint y: 181, distance: 16.4
click at [879, 145] on div "Log out" at bounding box center [1262, 138] width 69 height 12
